Goal: Navigation & Orientation: Find specific page/section

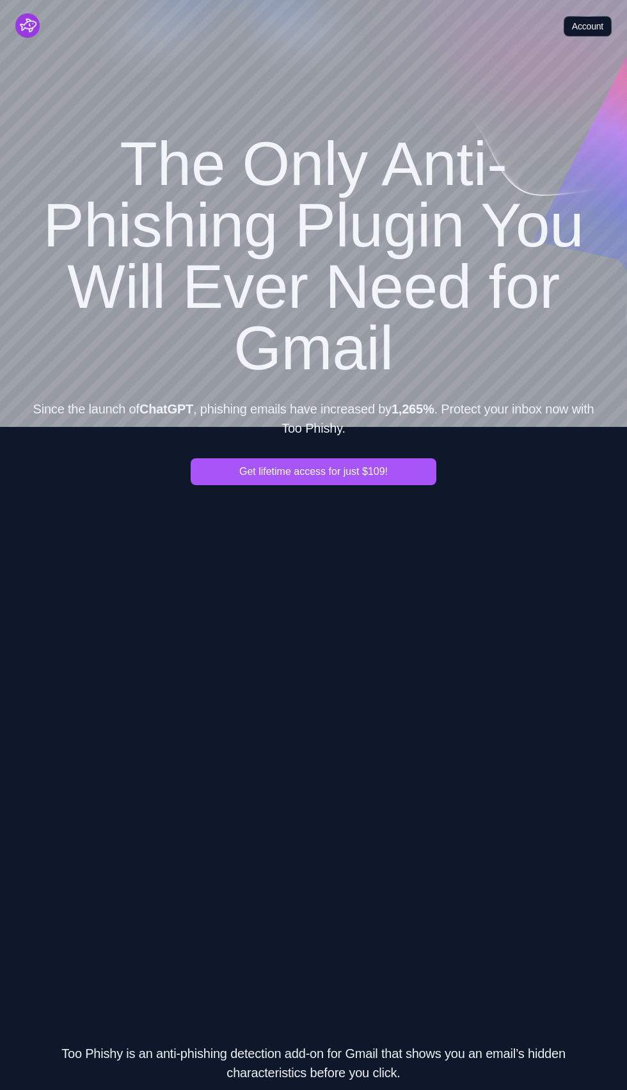
click at [594, 26] on link "Account" at bounding box center [588, 26] width 48 height 20
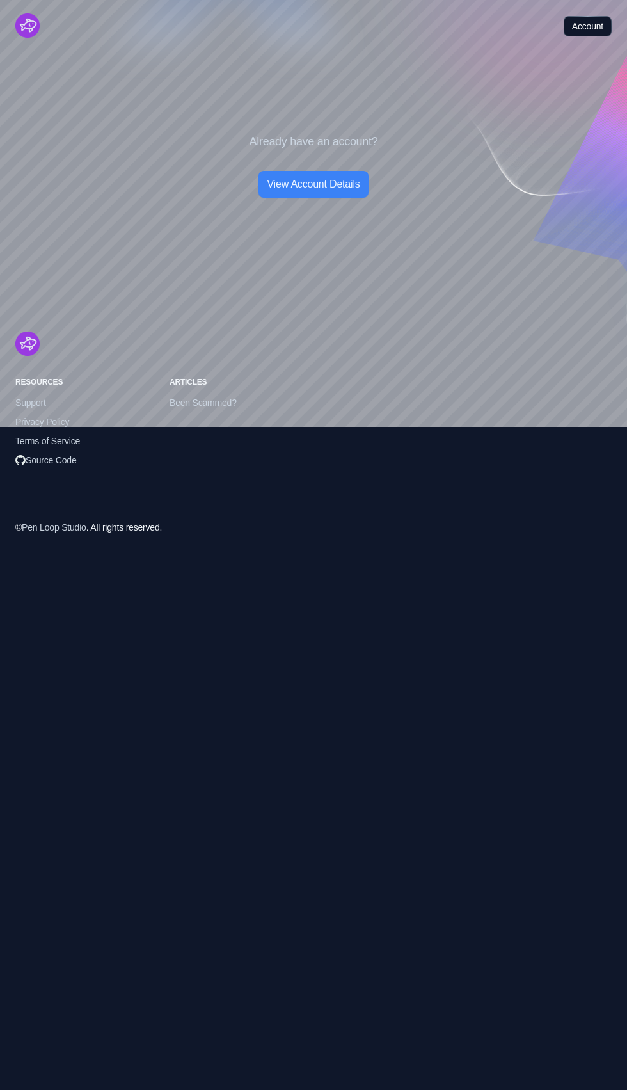
click at [594, 26] on link "Account" at bounding box center [588, 26] width 48 height 20
click at [35, 26] on img "Cruip" at bounding box center [27, 25] width 24 height 24
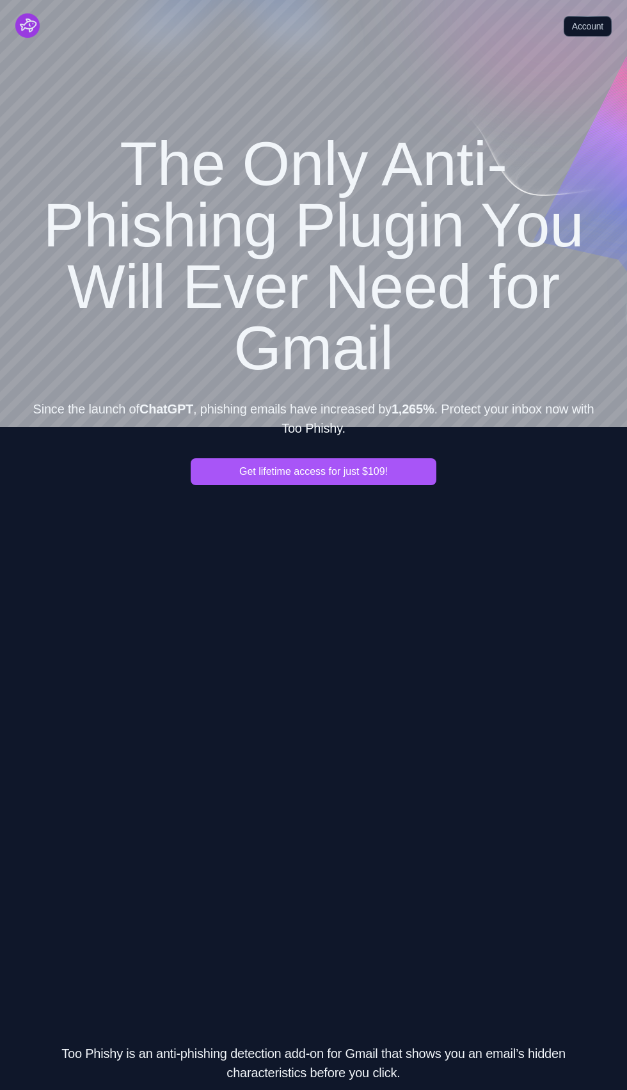
click at [22, 20] on img "Cruip" at bounding box center [27, 25] width 24 height 24
click at [33, 36] on img "Cruip" at bounding box center [27, 25] width 24 height 24
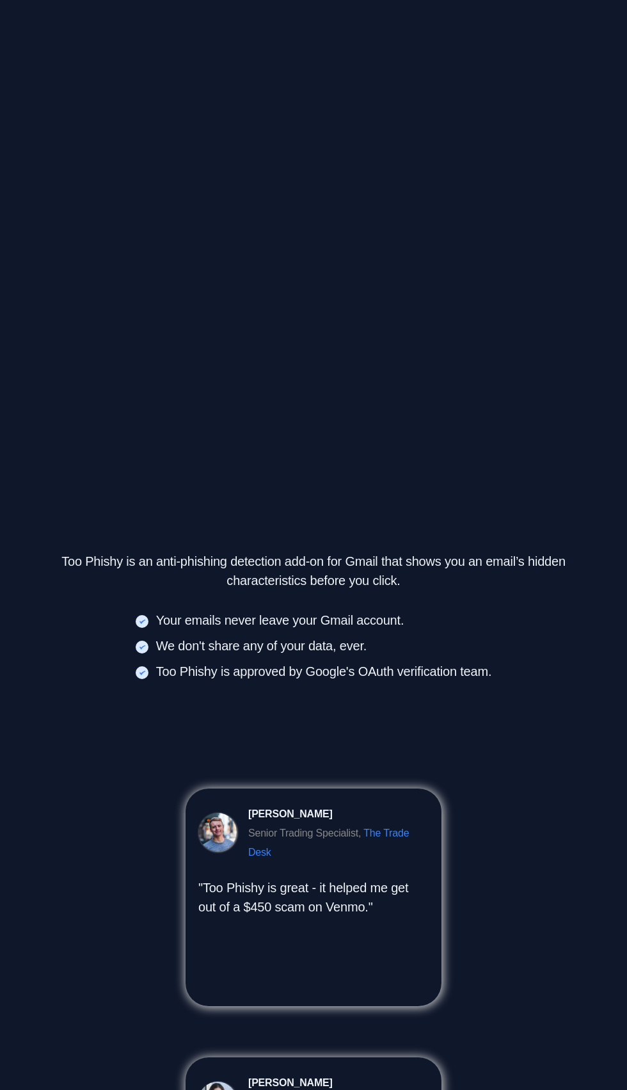
scroll to position [493, 0]
